Goal: Information Seeking & Learning: Find contact information

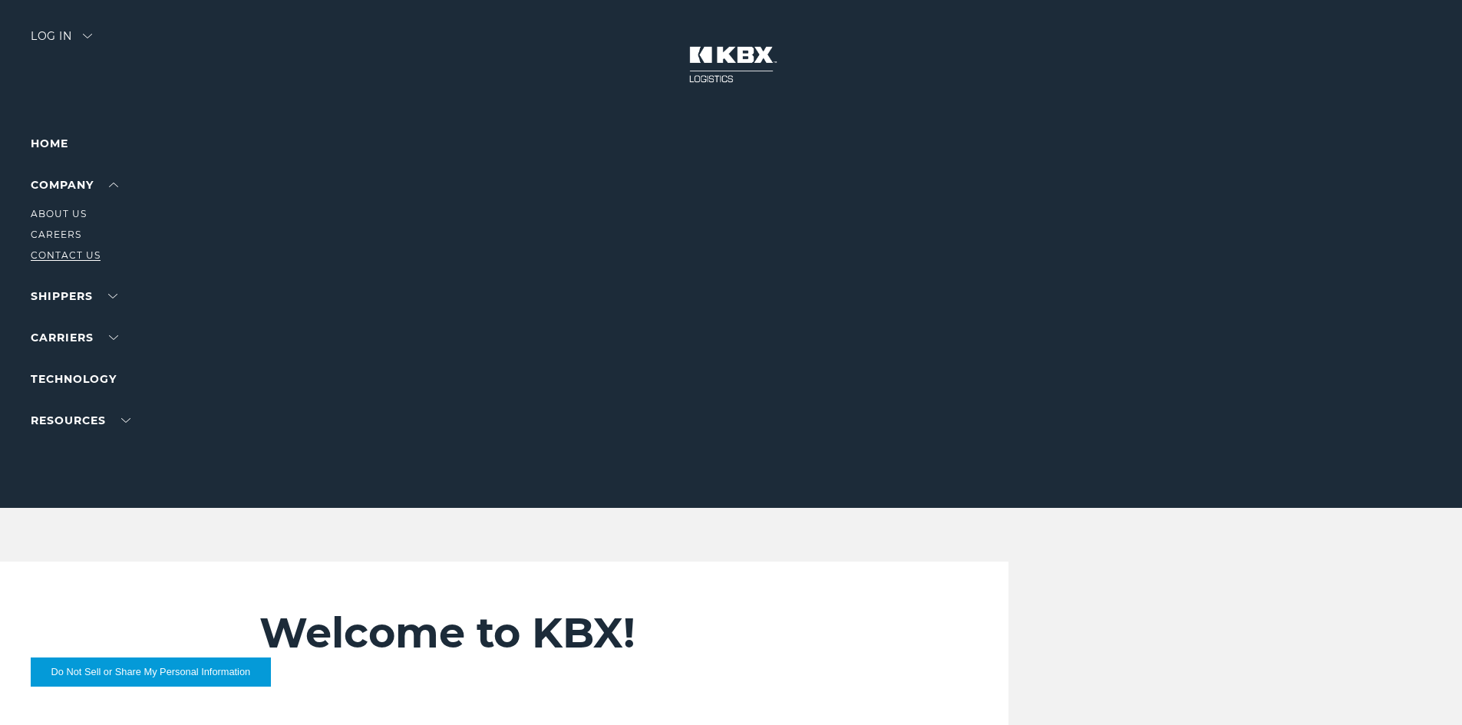
click at [51, 255] on link "Contact Us" at bounding box center [66, 255] width 70 height 12
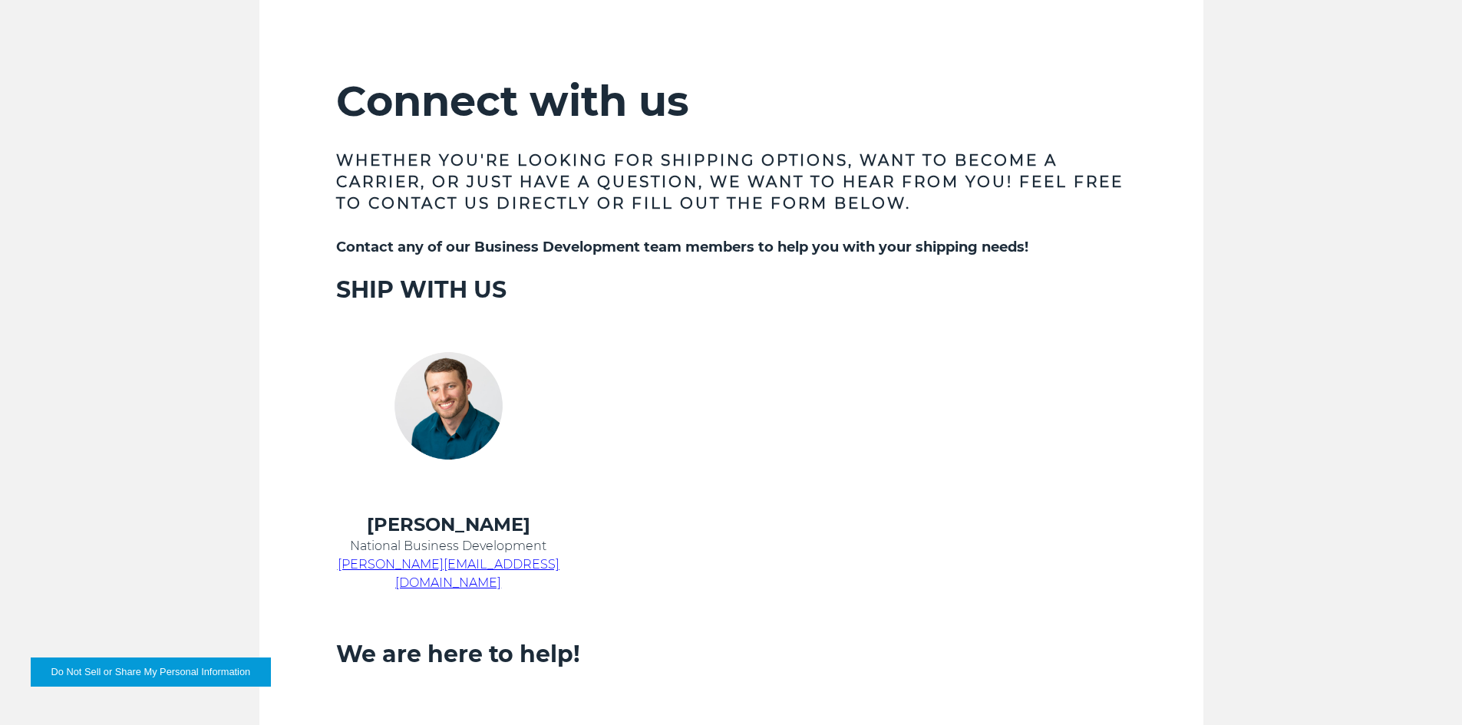
scroll to position [614, 0]
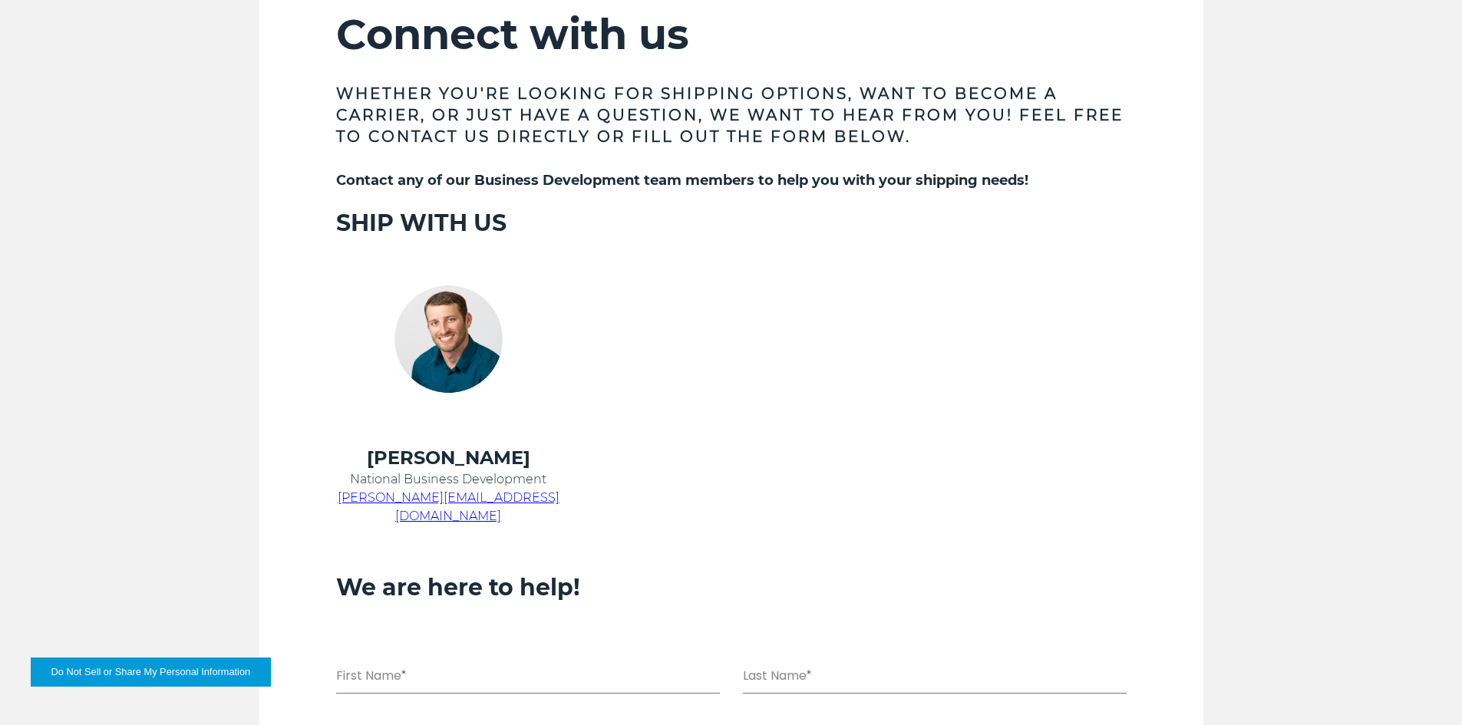
drag, startPoint x: 565, startPoint y: 466, endPoint x: 553, endPoint y: 490, distance: 26.4
click at [565, 466] on td "Chris Kein National Business Development chris.kein@kbxlogistics.com" at bounding box center [448, 495] width 263 height 98
drag, startPoint x: 542, startPoint y: 497, endPoint x: 365, endPoint y: 498, distance: 177.3
click at [365, 498] on p "chris.kein@kbxlogistics.com" at bounding box center [448, 507] width 225 height 37
copy span "chris.kein@kbxlogistics.com"
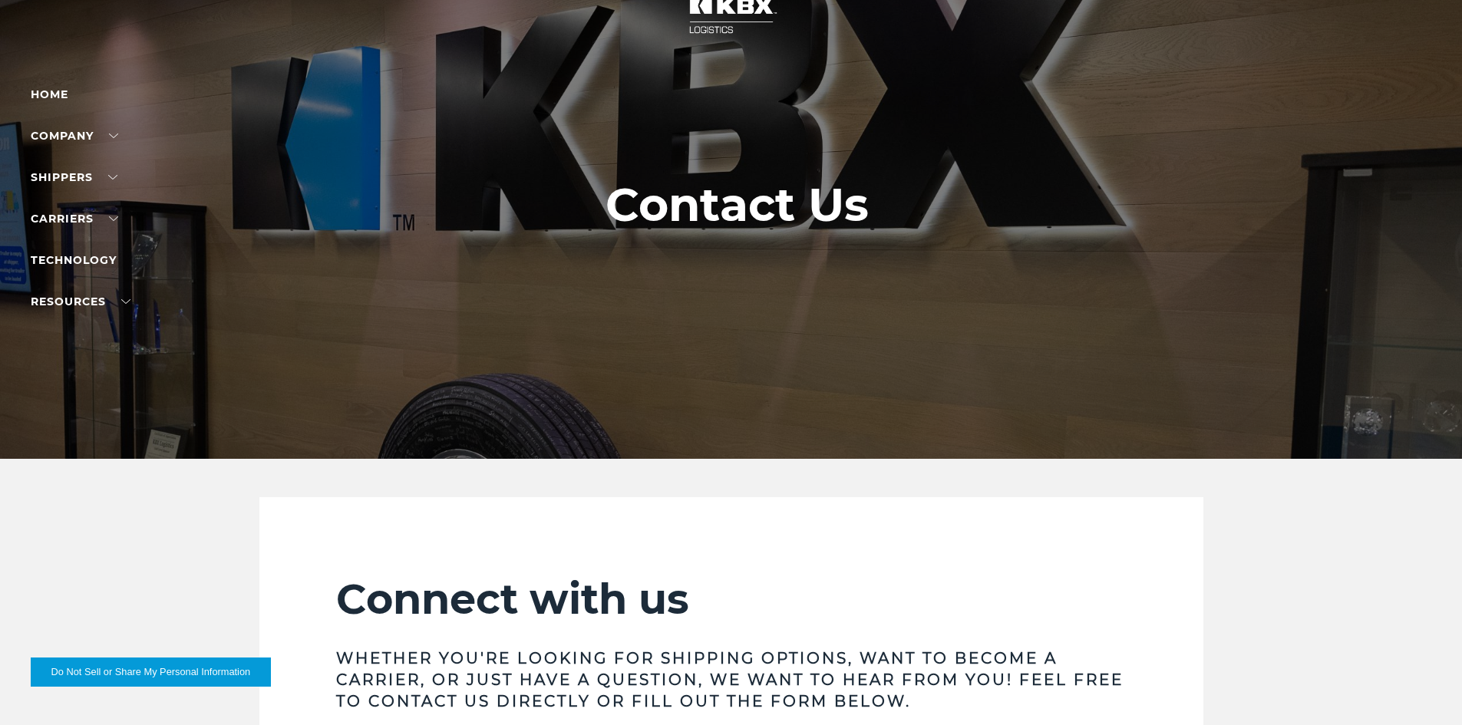
scroll to position [0, 0]
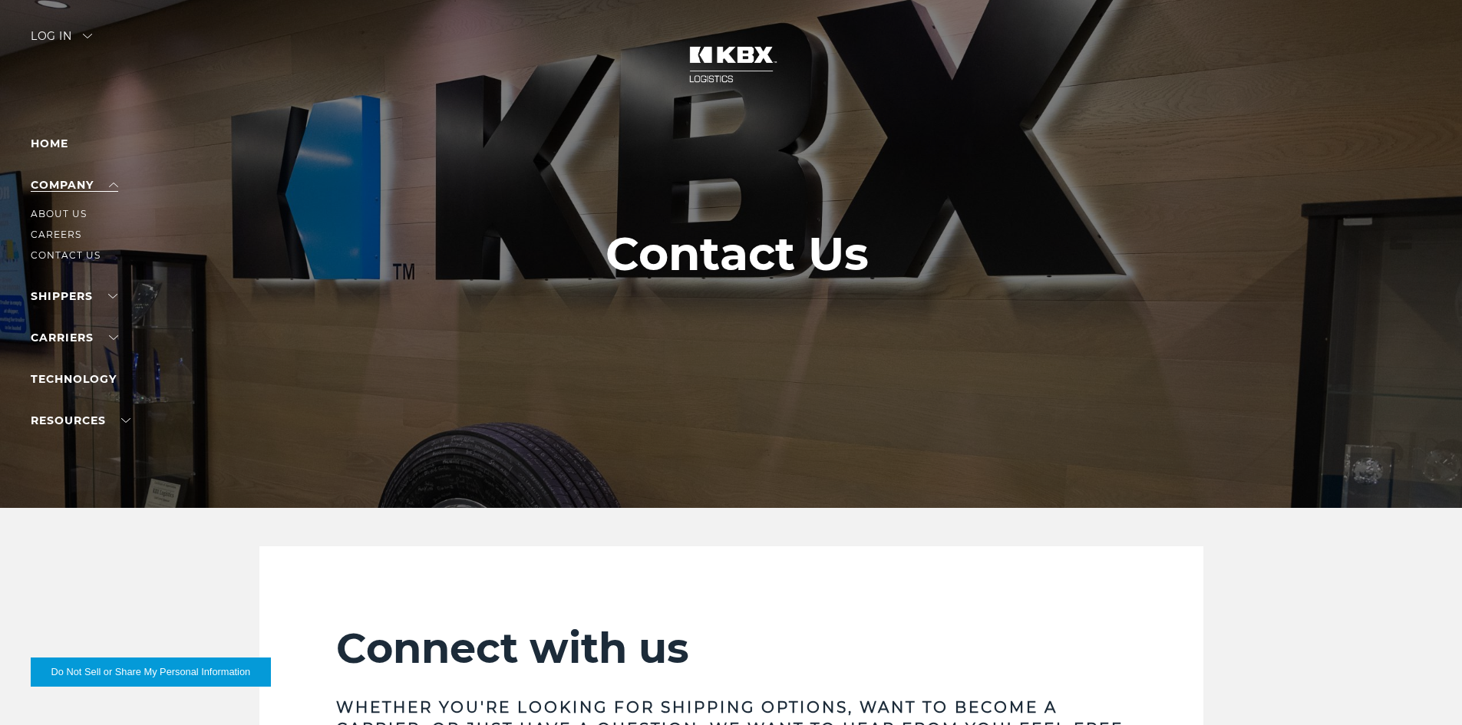
click at [101, 183] on link "Company" at bounding box center [74, 185] width 87 height 14
click at [64, 141] on link "Home" at bounding box center [50, 144] width 38 height 14
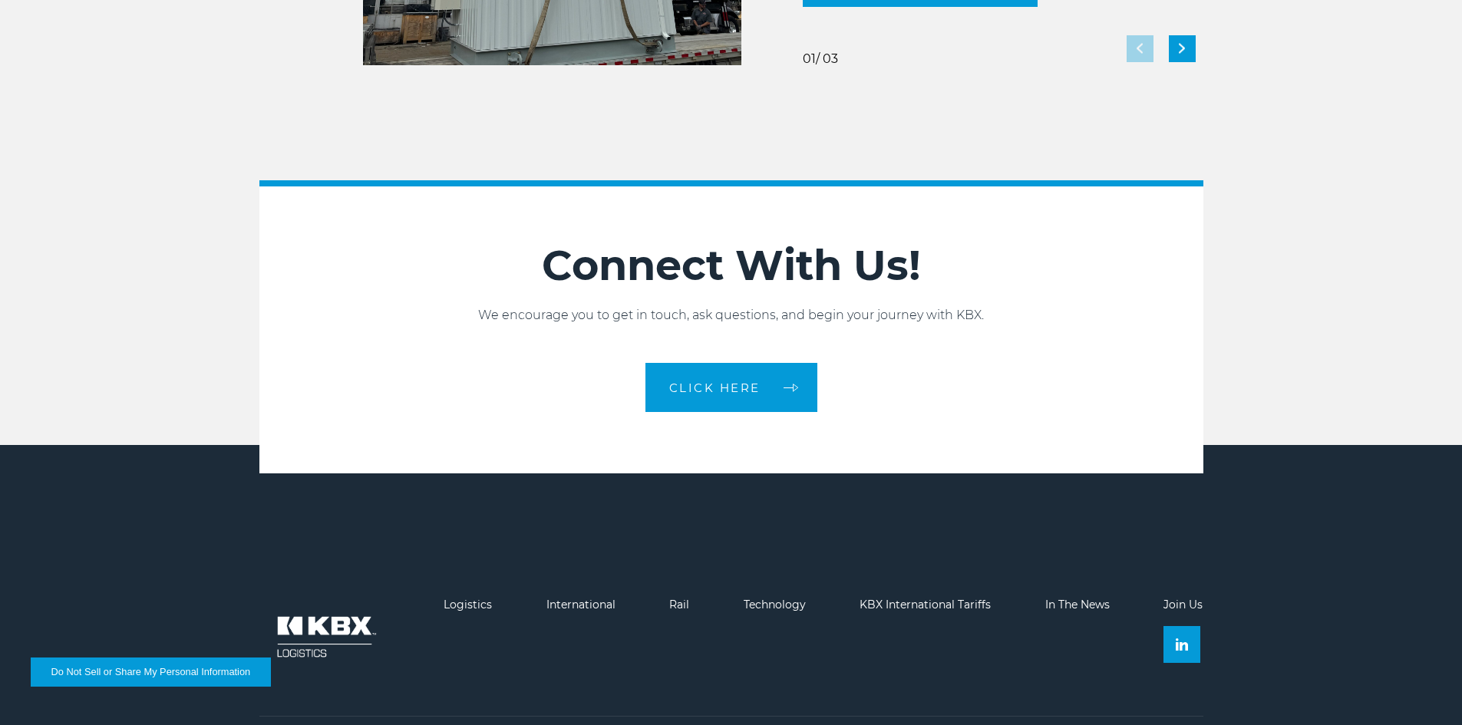
scroll to position [3340, 0]
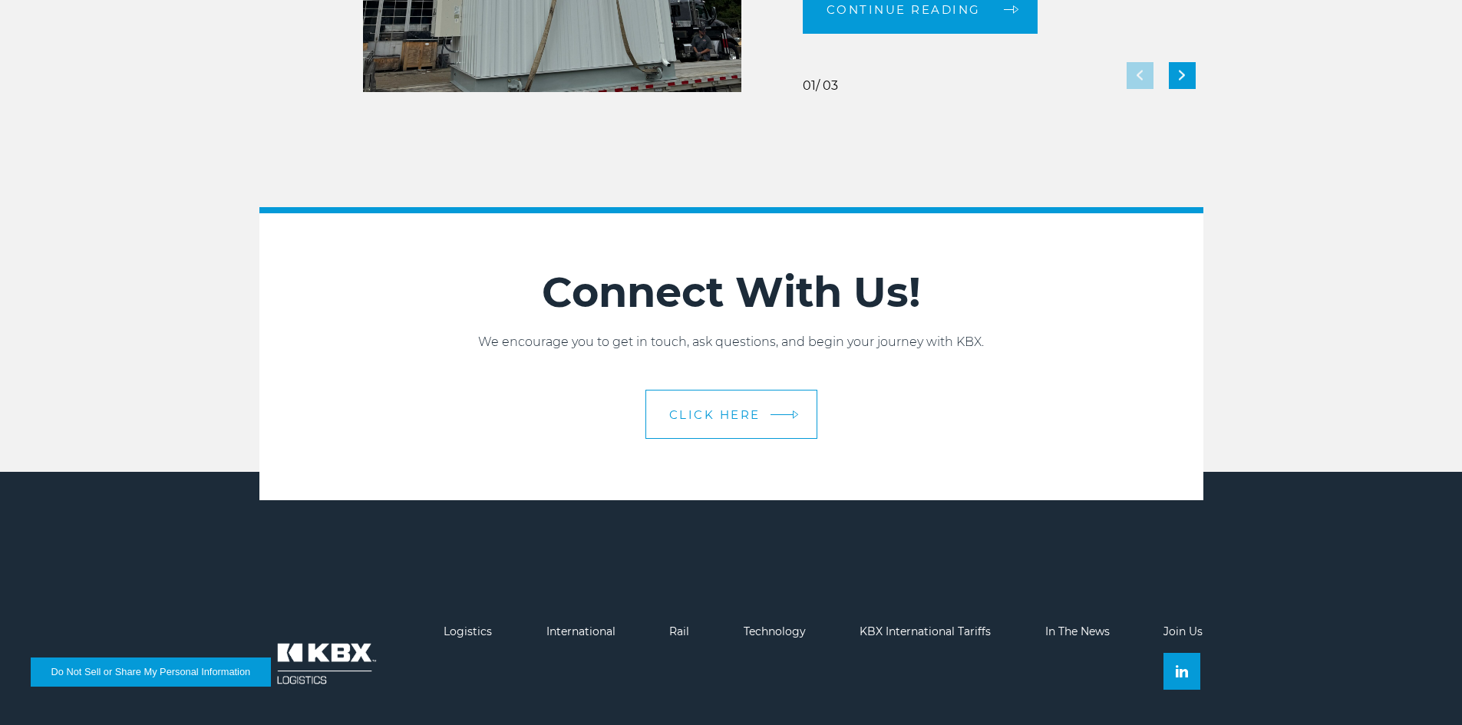
click at [691, 418] on span "CLICK HERE" at bounding box center [714, 415] width 91 height 12
